Goal: Task Accomplishment & Management: Complete application form

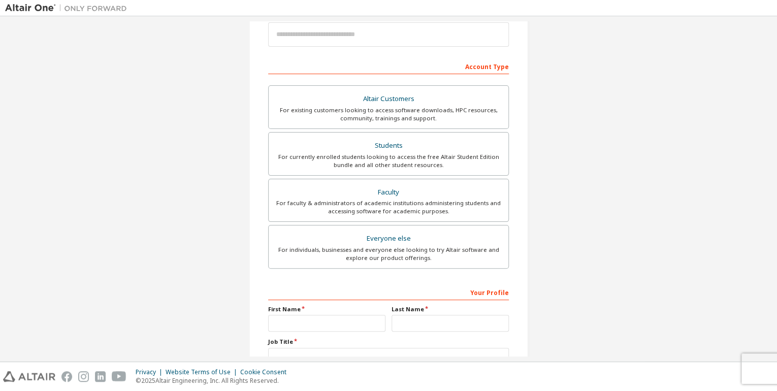
scroll to position [81, 0]
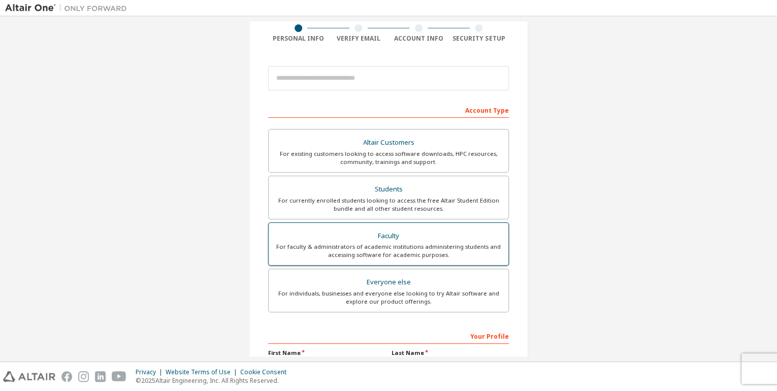
click at [399, 243] on div "For faculty & administrators of academic institutions administering students an…" at bounding box center [389, 251] width 228 height 16
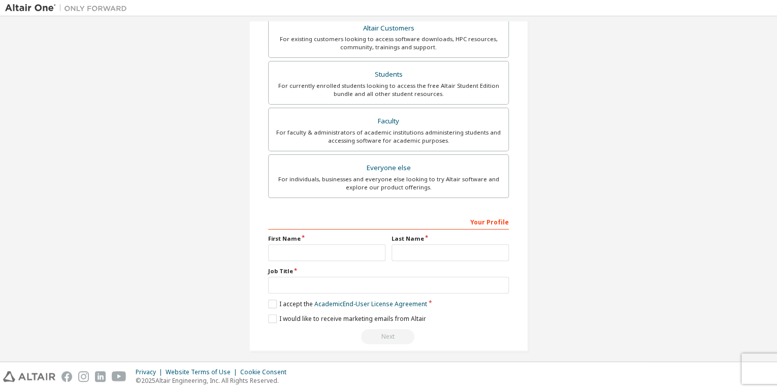
scroll to position [227, 0]
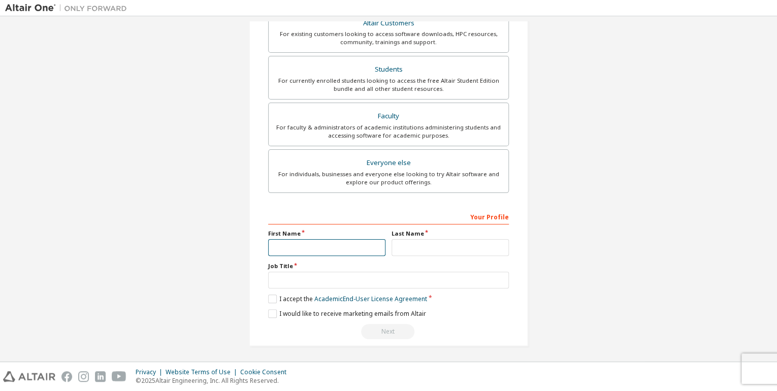
click at [311, 248] on input "text" at bounding box center [326, 247] width 117 height 17
type input "*********"
click at [432, 246] on input "text" at bounding box center [450, 247] width 117 height 17
type input "****"
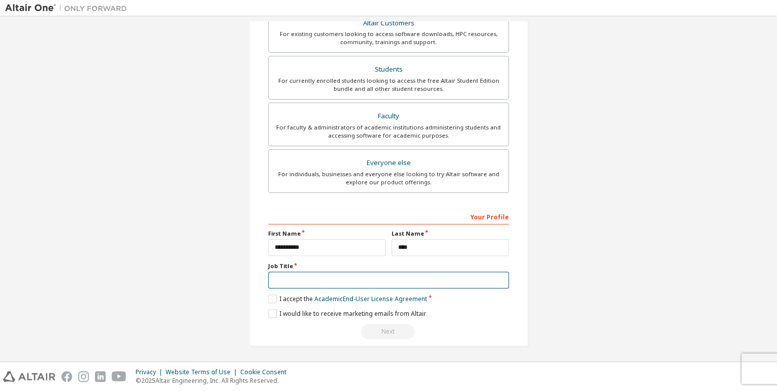
click at [288, 277] on input "text" at bounding box center [388, 280] width 241 height 17
type input "*********"
click at [270, 295] on label "I accept the Academic End-User License Agreement" at bounding box center [347, 299] width 159 height 9
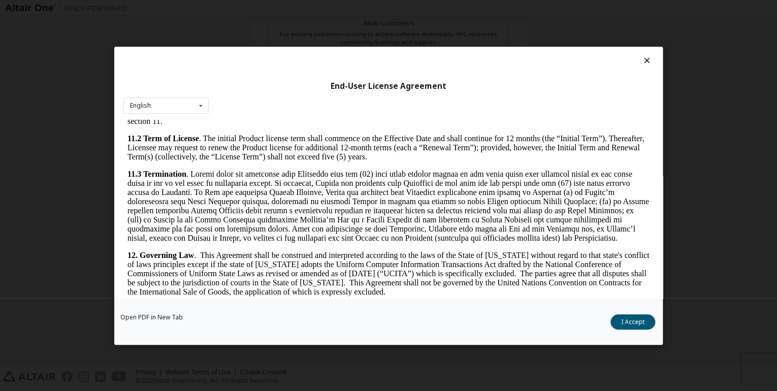
scroll to position [1679, 0]
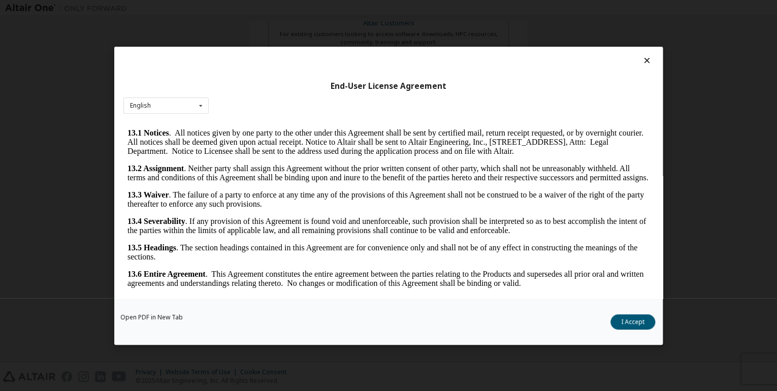
drag, startPoint x: 643, startPoint y: 136, endPoint x: 765, endPoint y: 430, distance: 318.4
click at [200, 106] on icon at bounding box center [201, 106] width 13 height 16
click at [629, 320] on button "I Accept" at bounding box center [633, 321] width 45 height 15
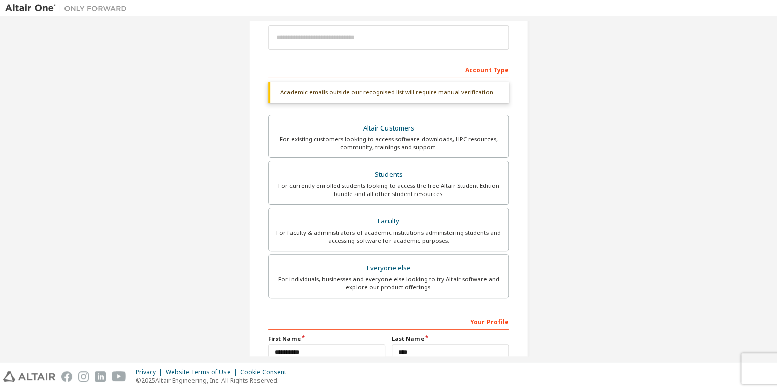
scroll to position [227, 0]
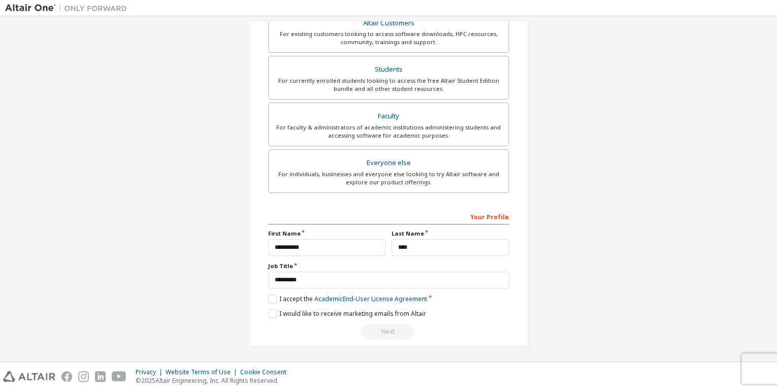
click at [393, 329] on div "Next" at bounding box center [388, 331] width 241 height 15
click at [409, 168] on div "Everyone else" at bounding box center [389, 163] width 228 height 14
click at [271, 297] on label "I accept the End-User License Agreement" at bounding box center [333, 299] width 131 height 9
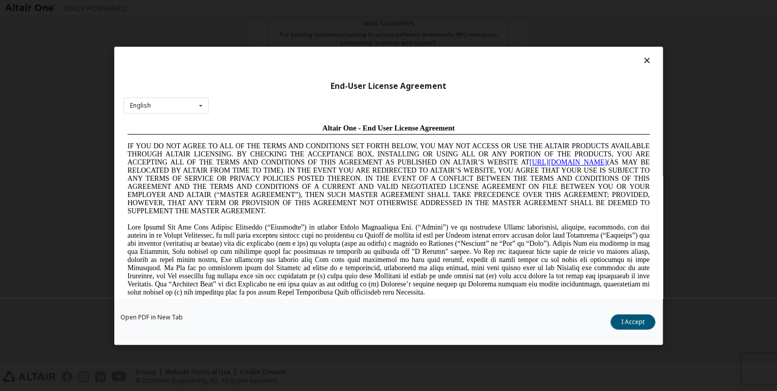
scroll to position [0, 0]
click at [636, 318] on button "I Accept" at bounding box center [633, 321] width 45 height 15
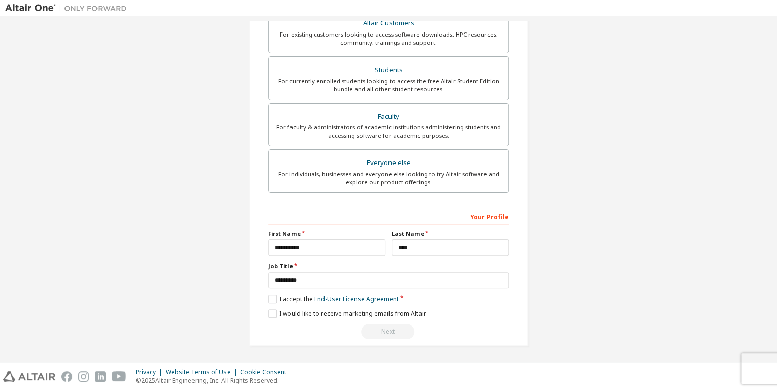
click at [387, 331] on div "Next" at bounding box center [388, 331] width 241 height 15
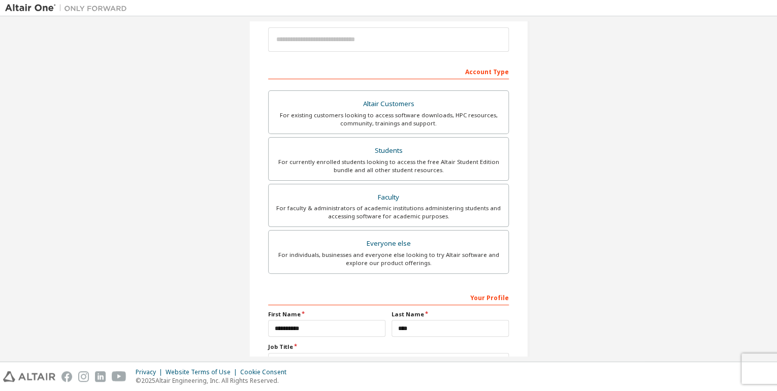
scroll to position [122, 0]
drag, startPoint x: 586, startPoint y: 296, endPoint x: 545, endPoint y: 246, distance: 64.2
click at [545, 246] on div "Create an Altair One Account For Free Trials, Licenses, Downloads, Learning & D…" at bounding box center [388, 168] width 767 height 538
